Goal: Communication & Community: Answer question/provide support

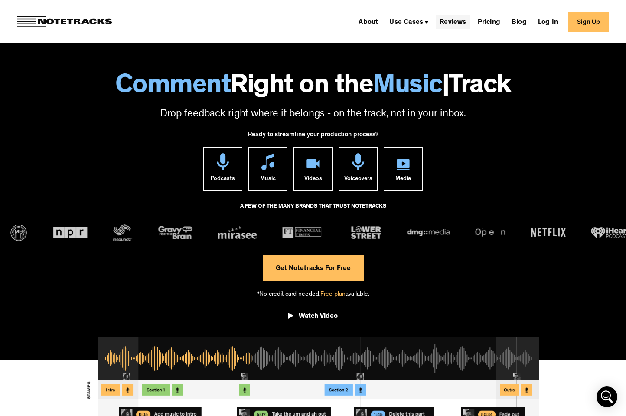
click at [461, 16] on link "Reviews" at bounding box center [452, 22] width 33 height 14
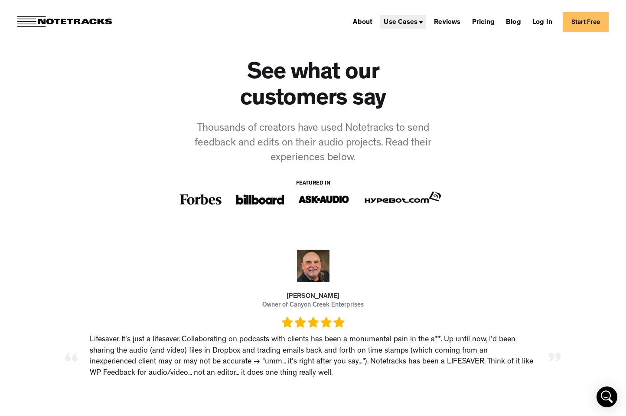
click at [418, 23] on div "Use Cases" at bounding box center [401, 22] width 34 height 7
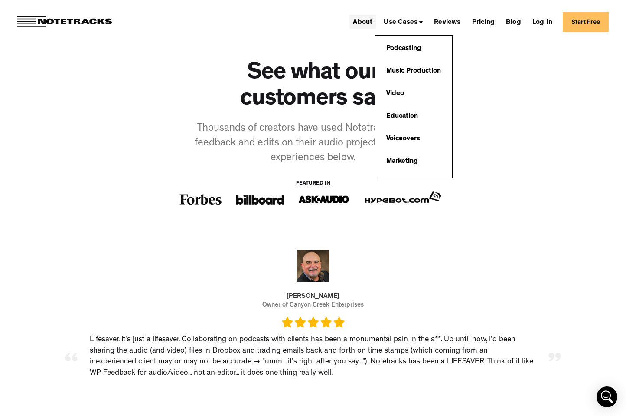
click at [370, 19] on link "About" at bounding box center [363, 22] width 26 height 14
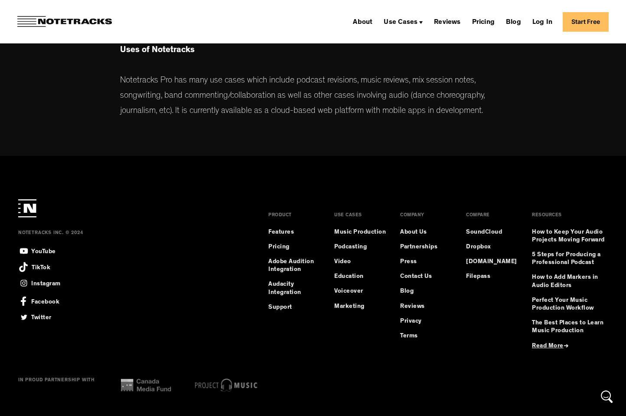
scroll to position [449, 0]
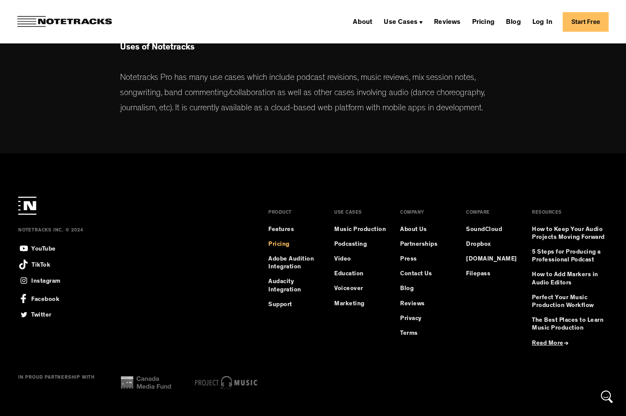
click at [282, 241] on link "Pricing" at bounding box center [279, 244] width 21 height 8
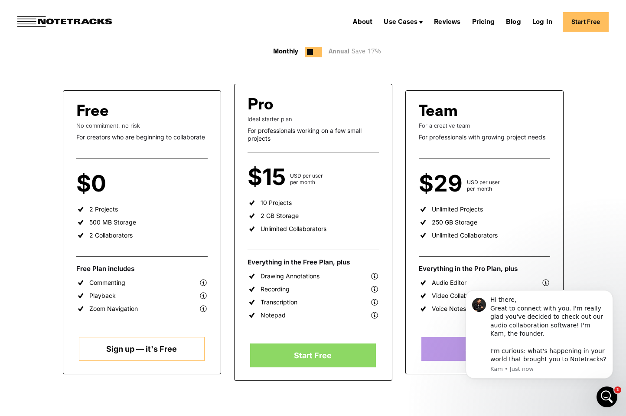
scroll to position [130, 0]
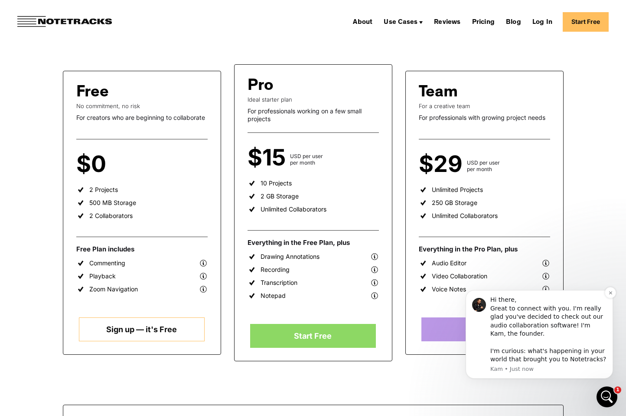
click at [520, 369] on p "Kam • Just now" at bounding box center [549, 369] width 116 height 8
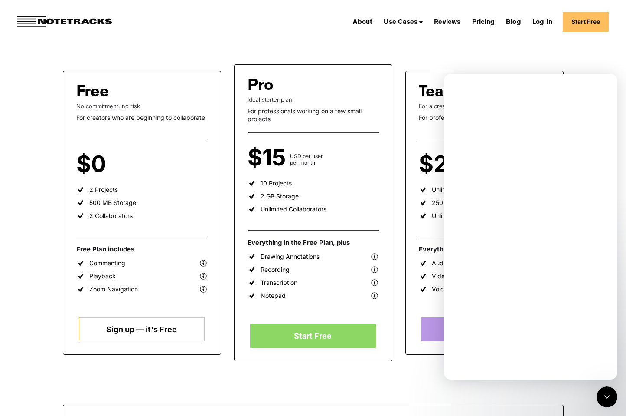
scroll to position [0, 0]
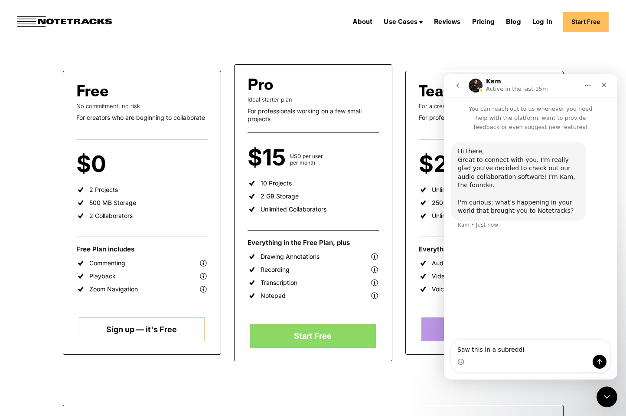
type textarea "Saw this in a subreddit"
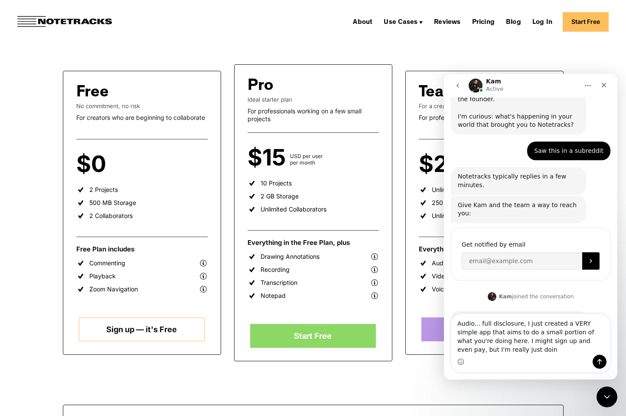
scroll to position [95, 0]
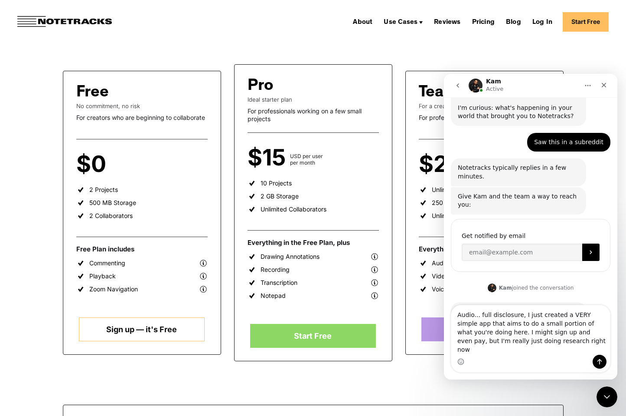
type textarea "Audio... full disclosure, I just created a VERY simple app that aims to do a sm…"
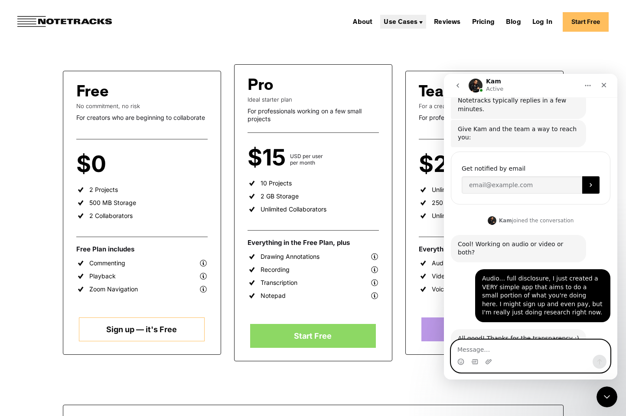
scroll to position [171, 0]
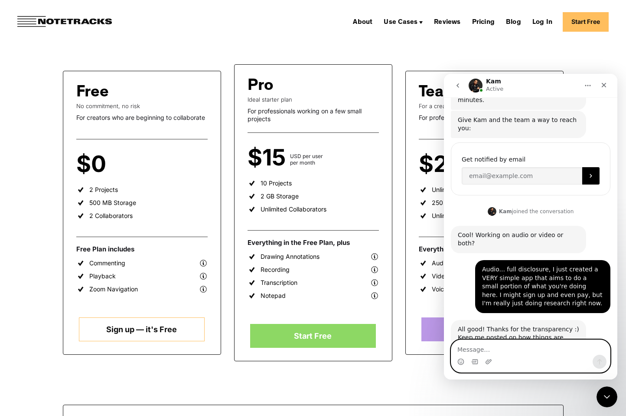
click at [527, 352] on textarea "Message…" at bounding box center [531, 347] width 159 height 15
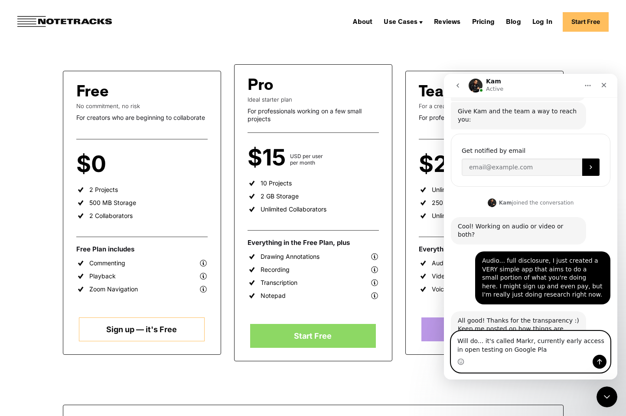
type textarea "Will do... it's called Markr, currently early access in open testing on Google …"
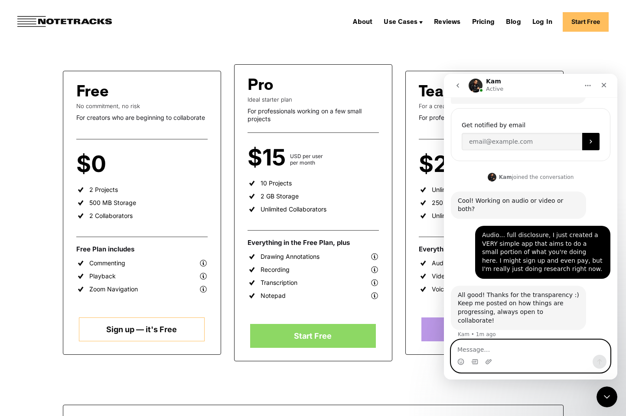
click at [514, 350] on textarea "Message…" at bounding box center [531, 347] width 159 height 15
type textarea "Thanks for your time"
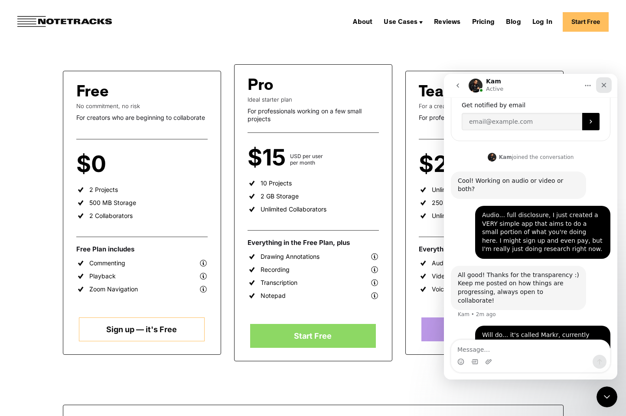
click at [604, 82] on icon "Close" at bounding box center [604, 85] width 7 height 7
